Goal: Information Seeking & Learning: Learn about a topic

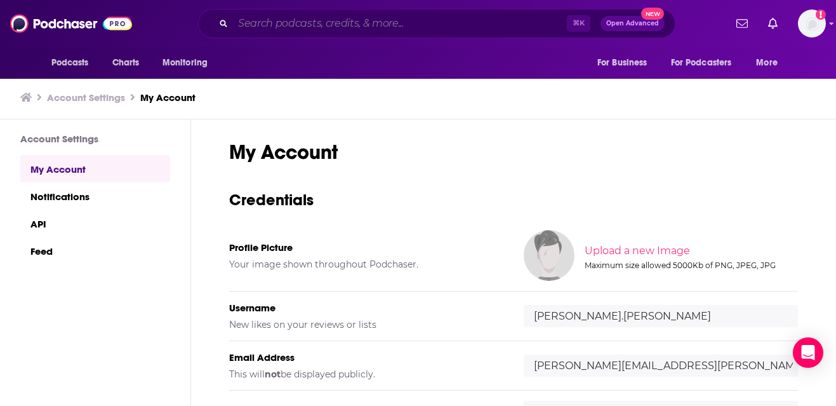
click at [263, 22] on input "Search podcasts, credits, & more..." at bounding box center [400, 23] width 334 height 20
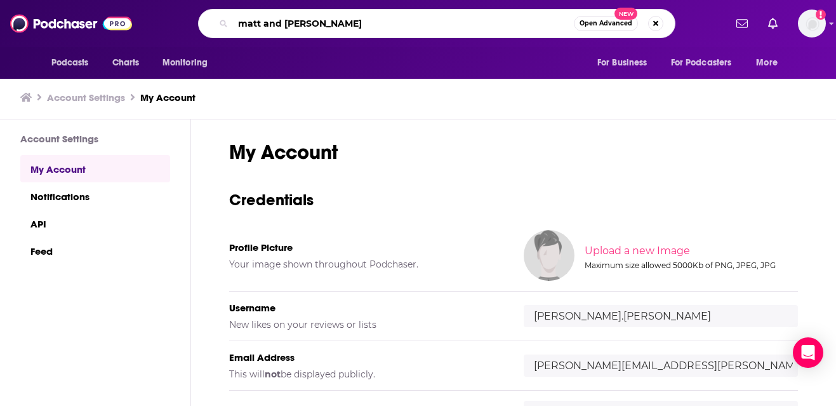
type input "[PERSON_NAME] and [PERSON_NAME]"
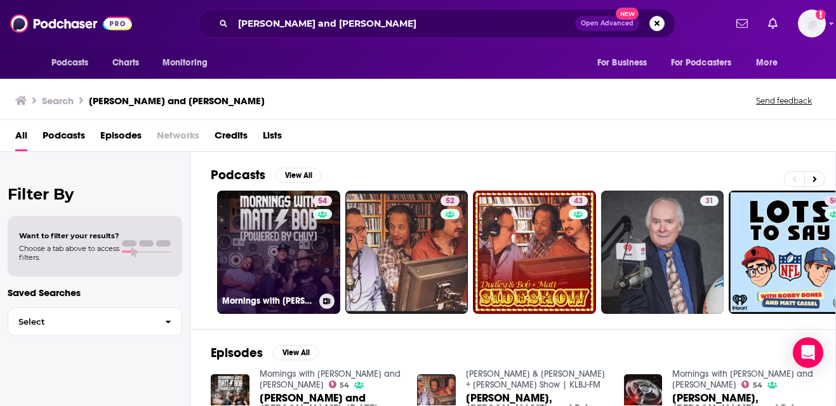
click at [300, 262] on link "54 Mornings with [PERSON_NAME] and [PERSON_NAME]" at bounding box center [278, 251] width 123 height 123
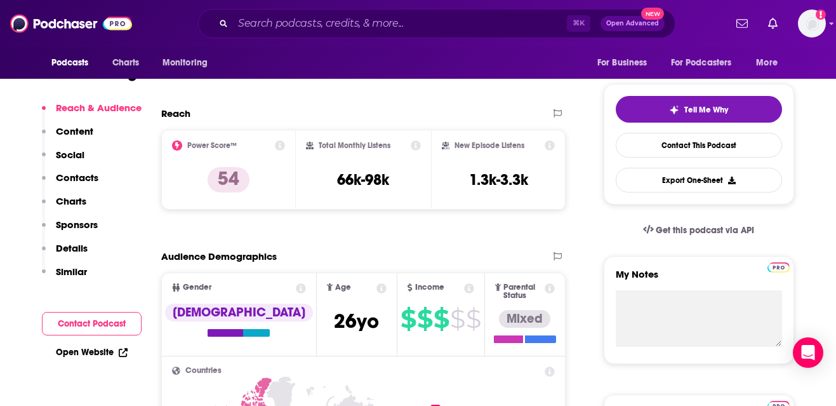
scroll to position [258, 0]
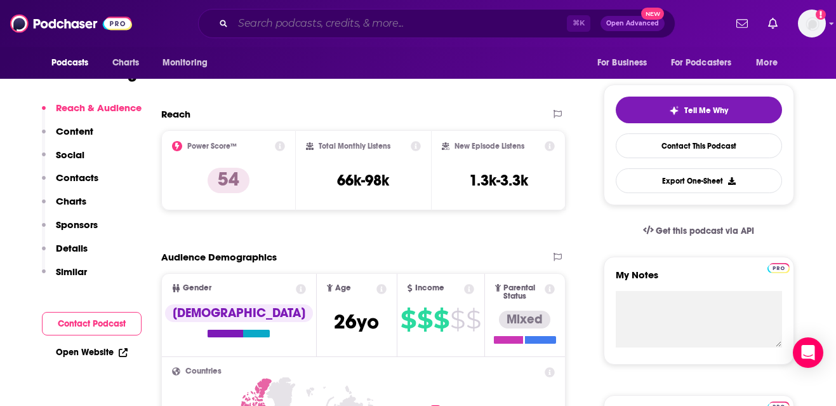
click at [282, 33] on input "Search podcasts, credits, & more..." at bounding box center [400, 23] width 334 height 20
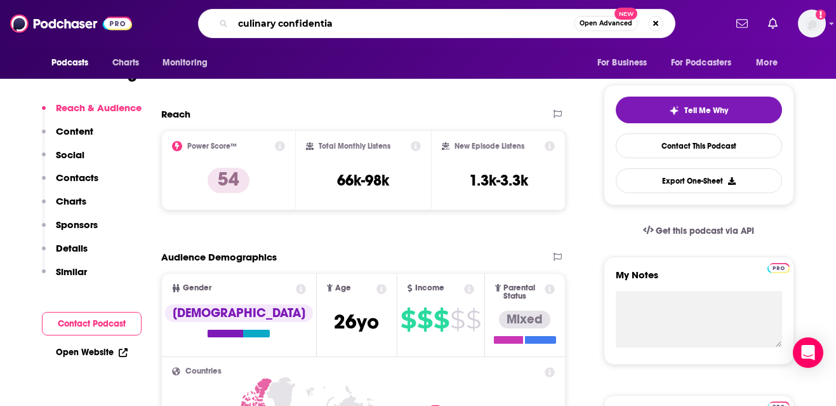
type input "culinary confidential"
click at [363, 25] on input "culinary confidential" at bounding box center [403, 23] width 341 height 20
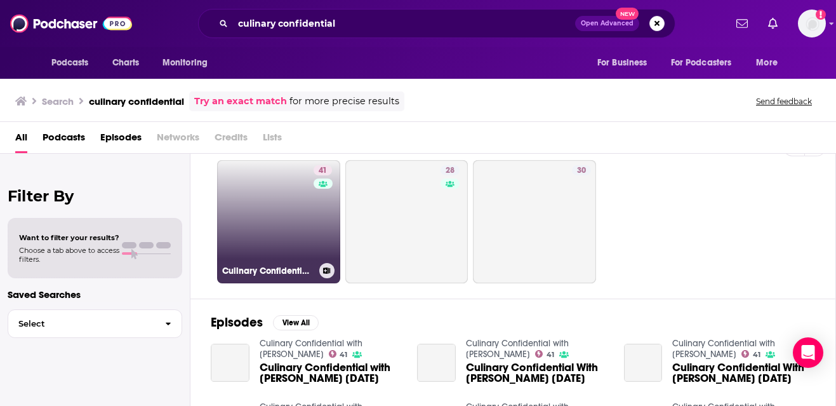
scroll to position [35, 0]
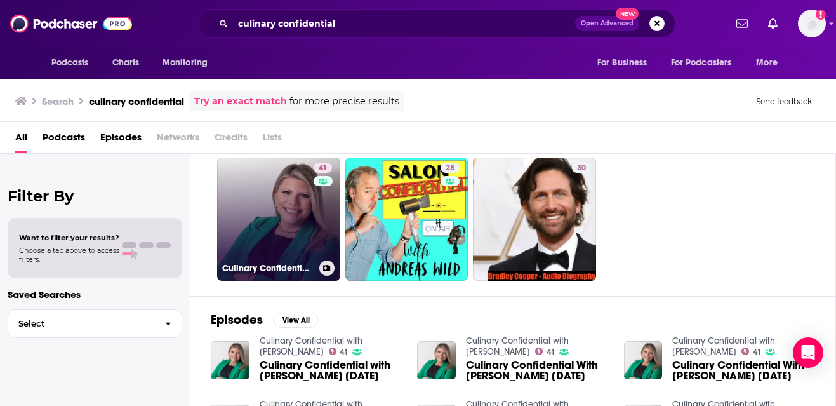
click at [289, 223] on link "41 Culinary Confidential with [PERSON_NAME]" at bounding box center [278, 218] width 123 height 123
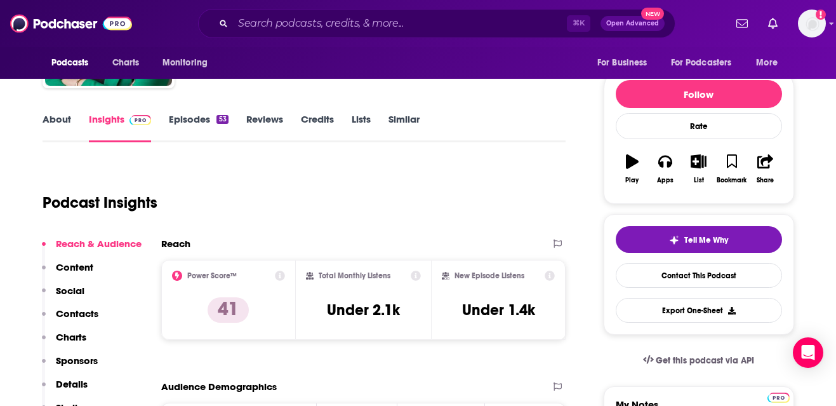
scroll to position [128, 0]
